Goal: Transaction & Acquisition: Book appointment/travel/reservation

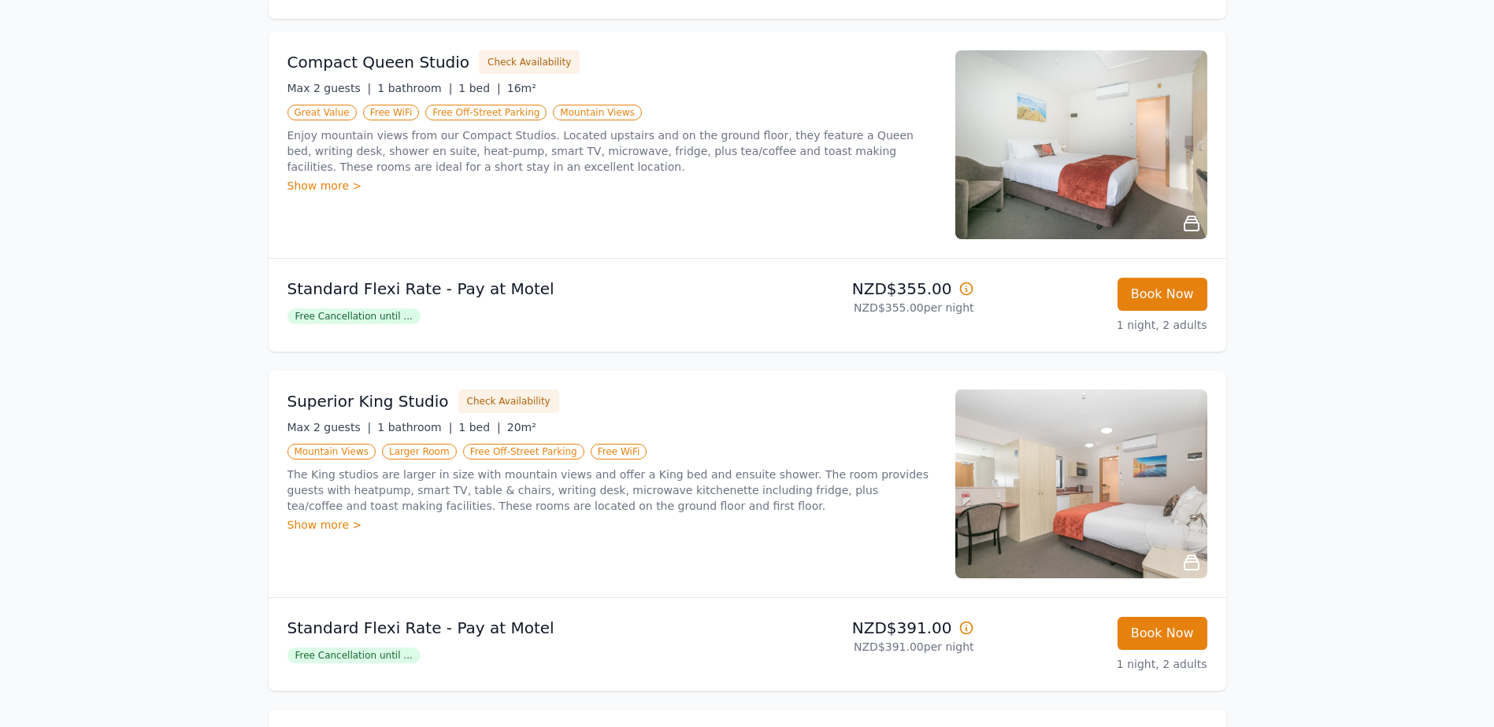
scroll to position [157, 0]
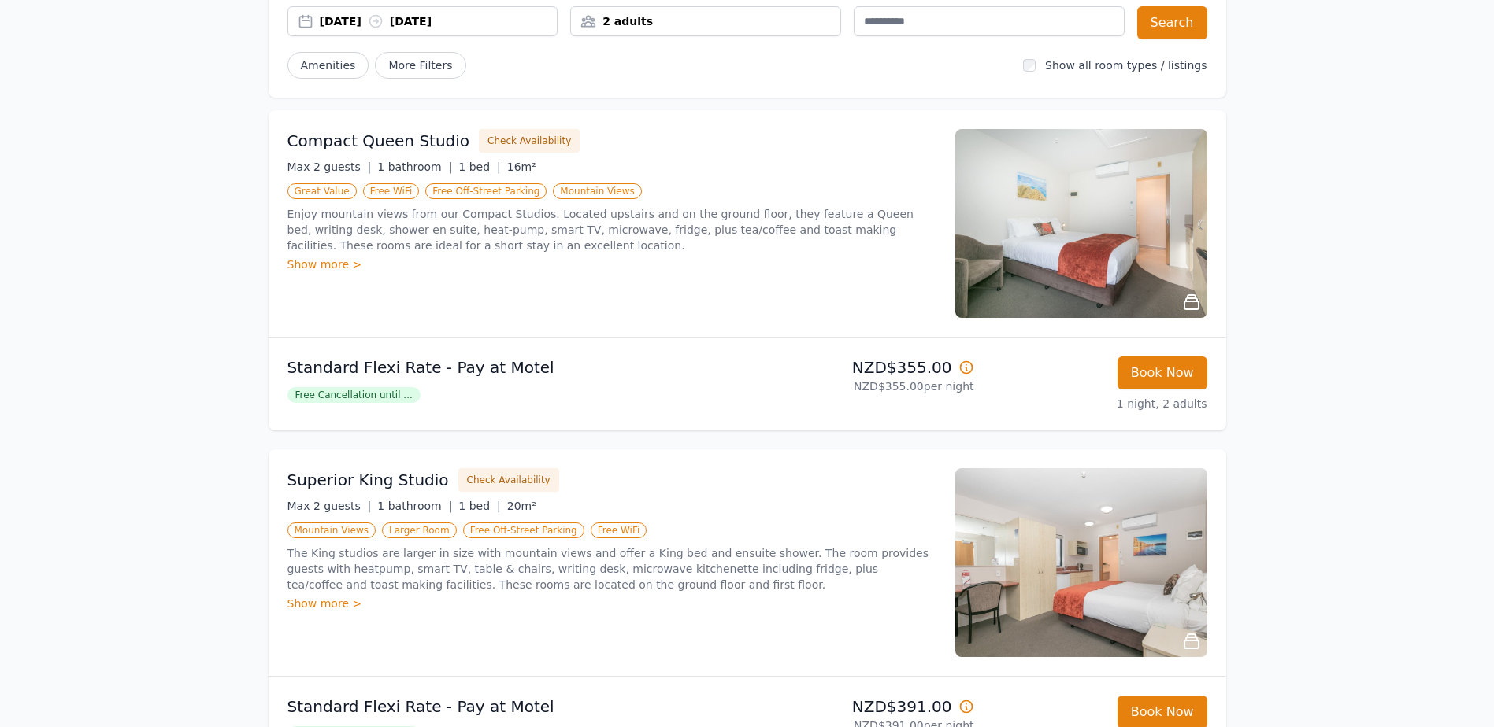
click at [1135, 268] on img at bounding box center [1081, 223] width 252 height 189
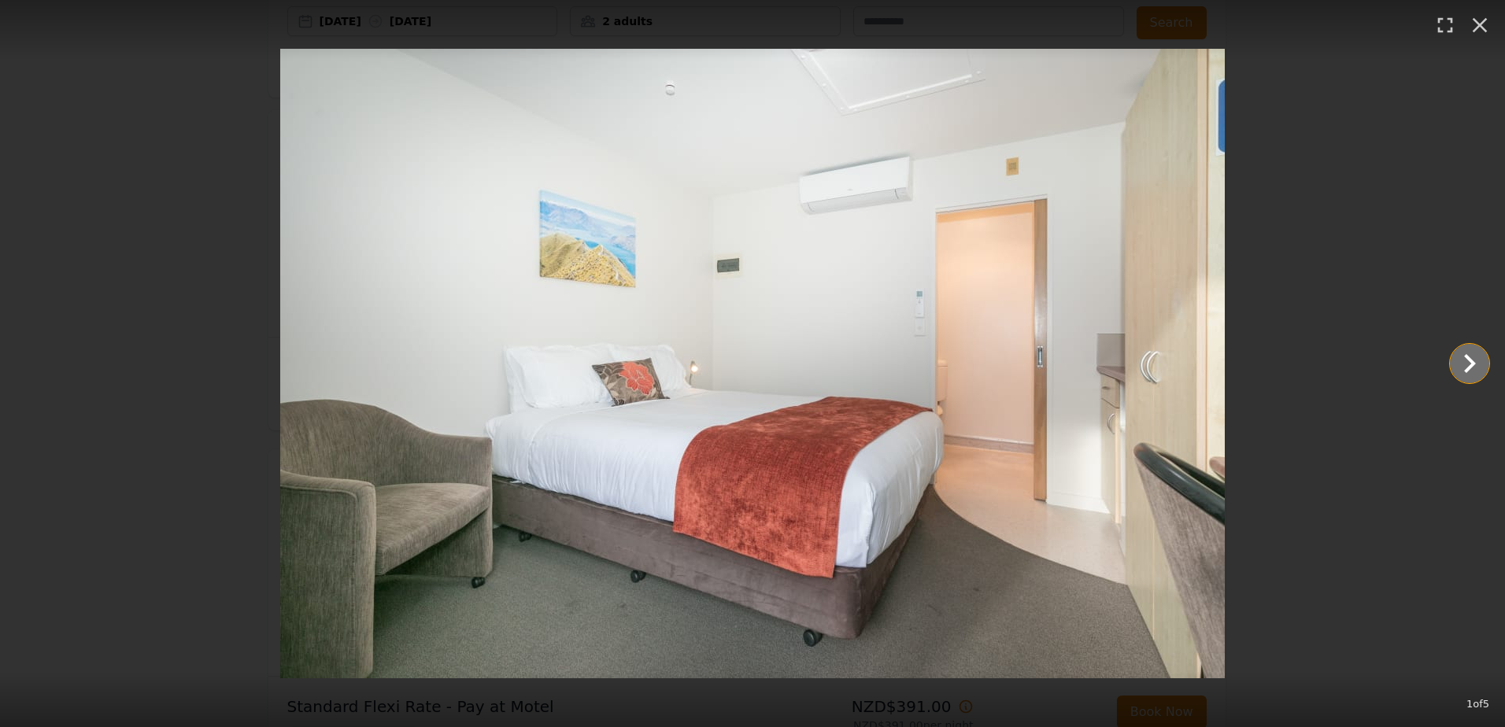
click at [1454, 363] on icon "Show slide 2 of 5" at bounding box center [1470, 364] width 38 height 38
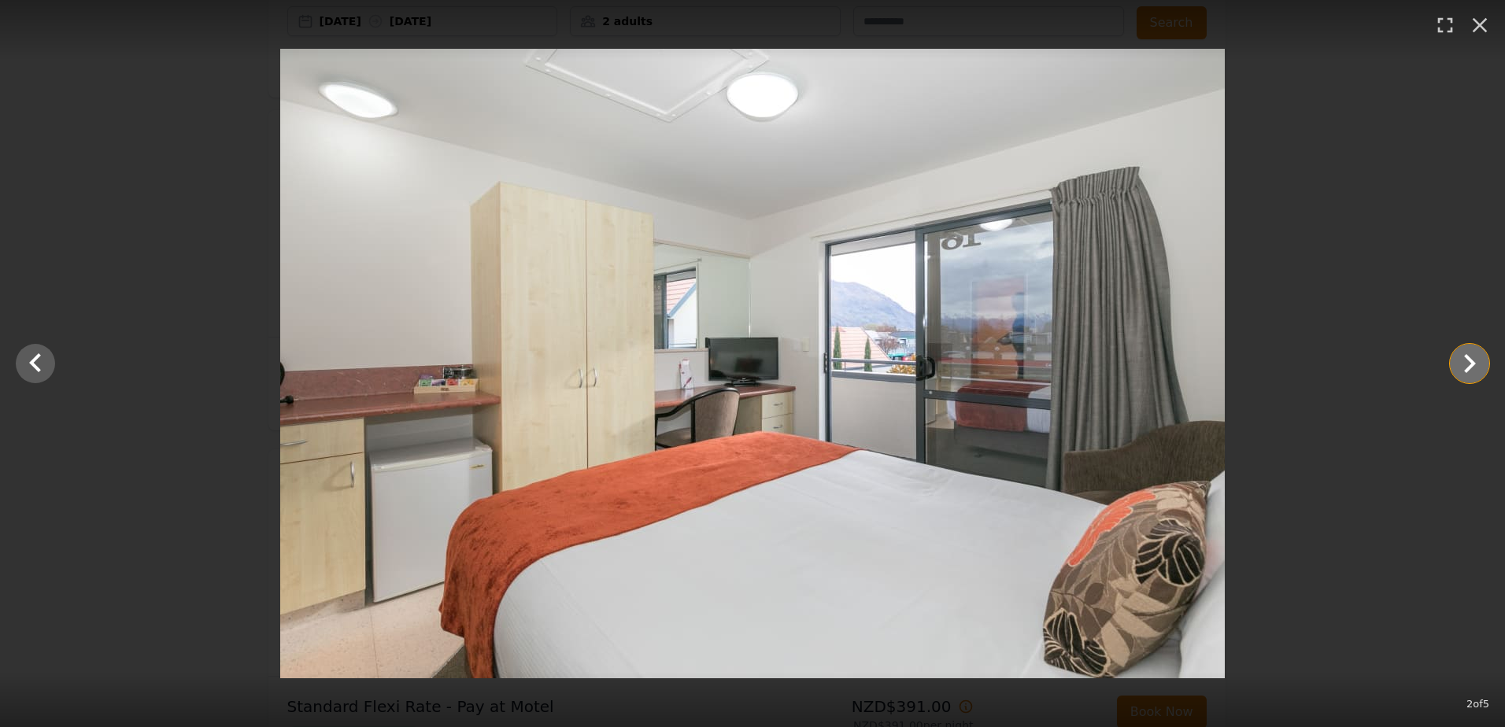
click at [1454, 363] on icon "Show slide 3 of 5" at bounding box center [1470, 364] width 38 height 38
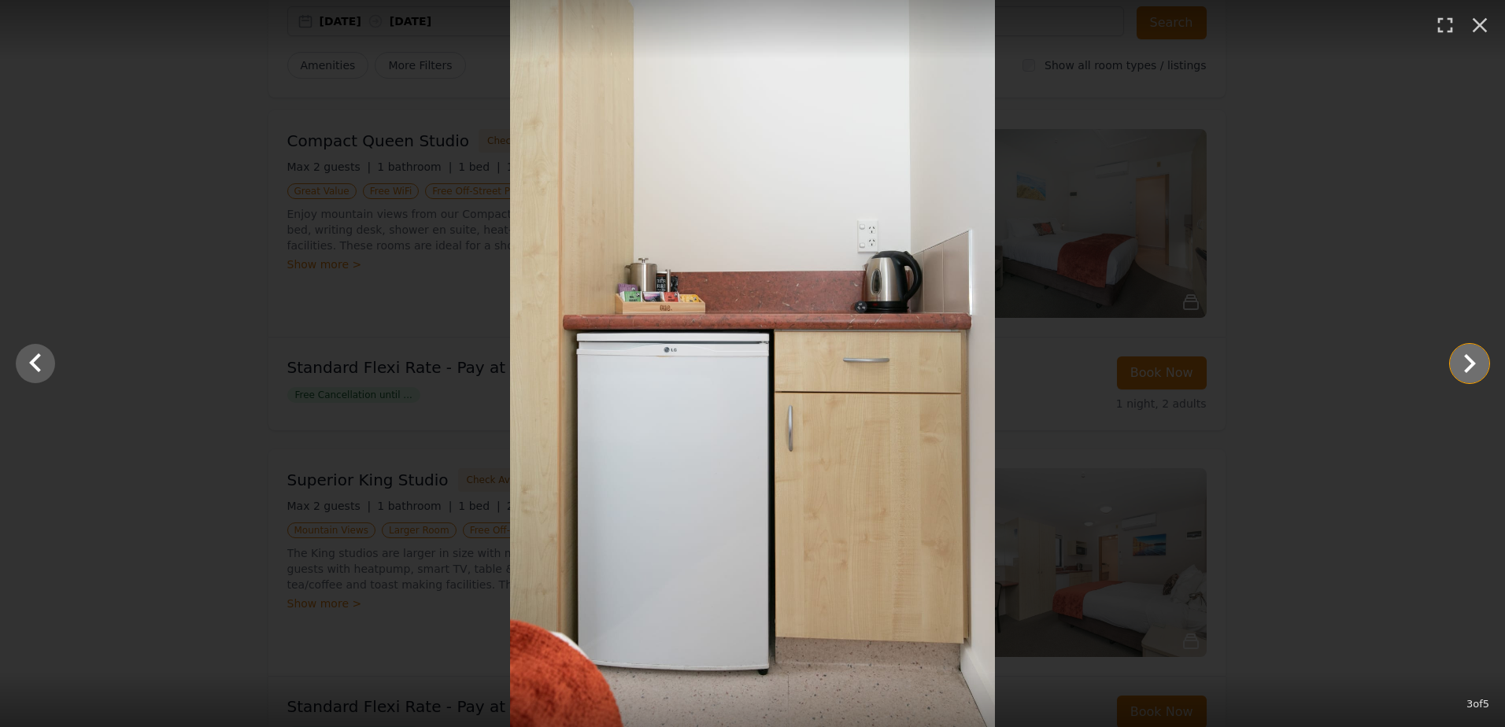
click at [1454, 361] on icon "Show slide 4 of 5" at bounding box center [1470, 364] width 38 height 38
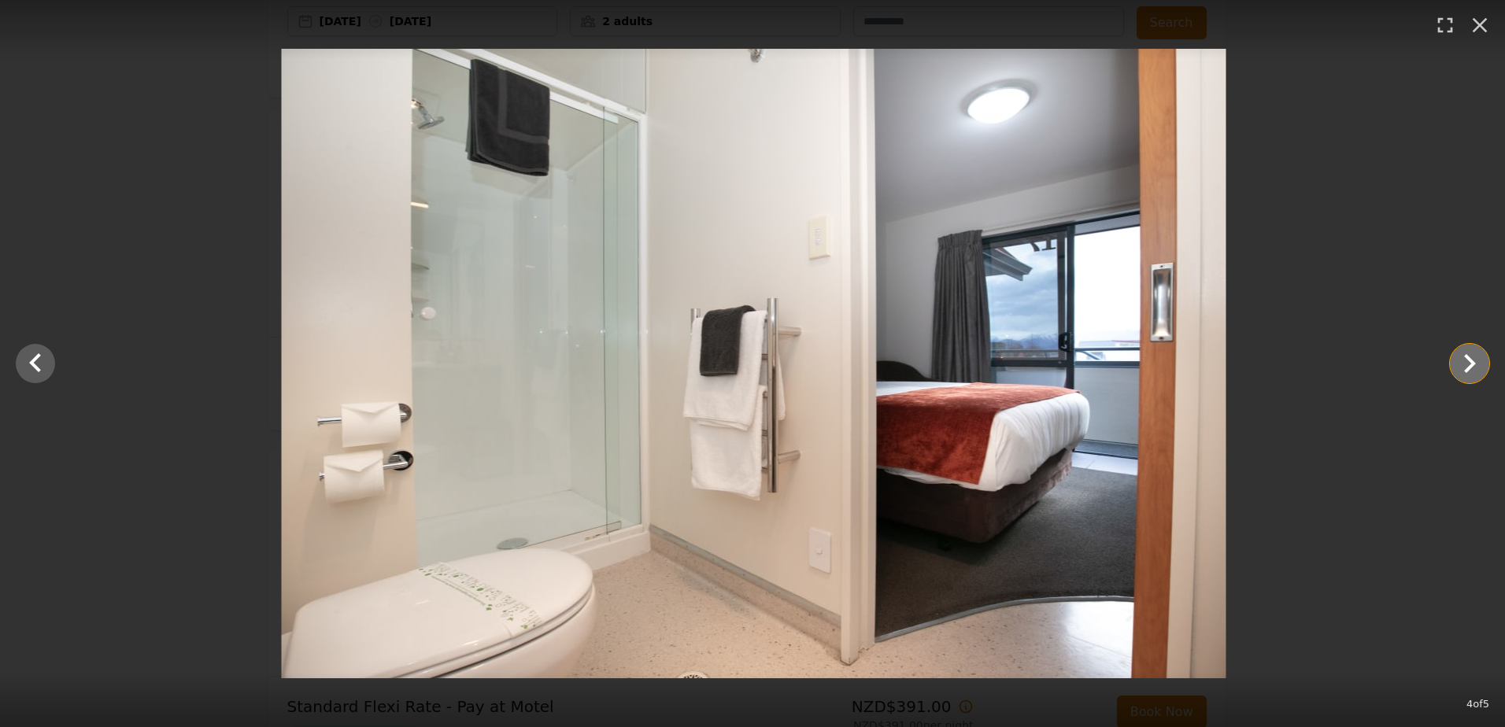
click at [1454, 361] on icon "Show slide 5 of 5" at bounding box center [1470, 364] width 38 height 38
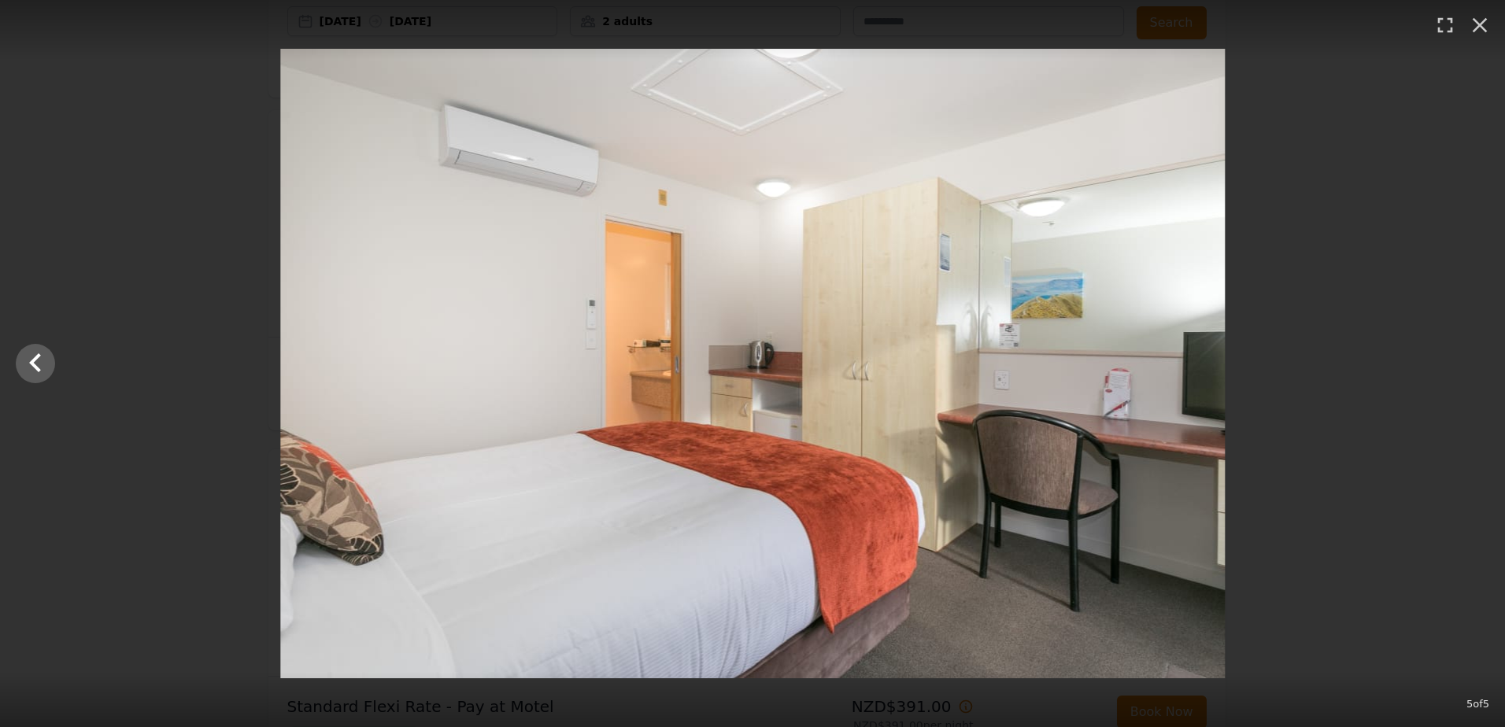
click at [1454, 361] on div at bounding box center [752, 364] width 1505 height 630
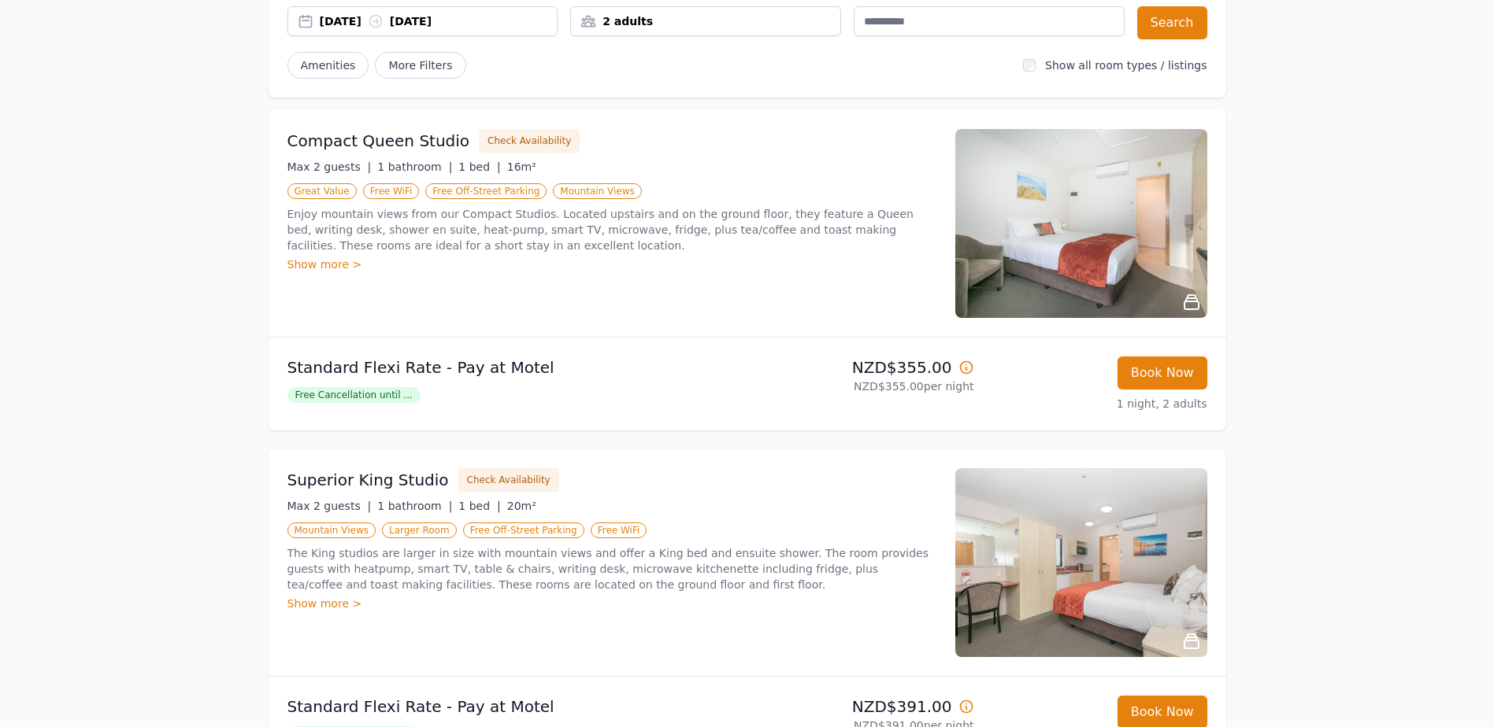
scroll to position [0, 0]
